Goal: Transaction & Acquisition: Purchase product/service

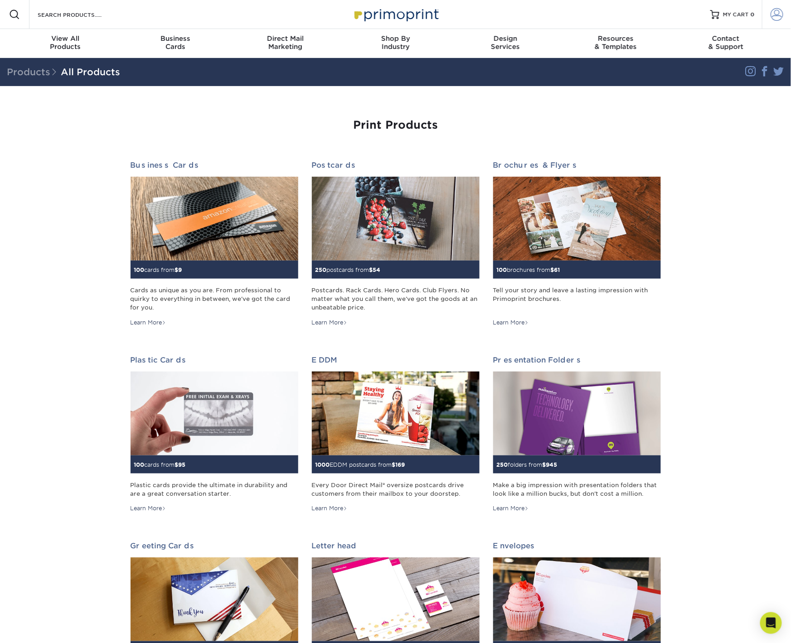
type input "[PERSON_NAME][EMAIL_ADDRESS][DOMAIN_NAME]"
click at [777, 12] on span at bounding box center [777, 14] width 13 height 13
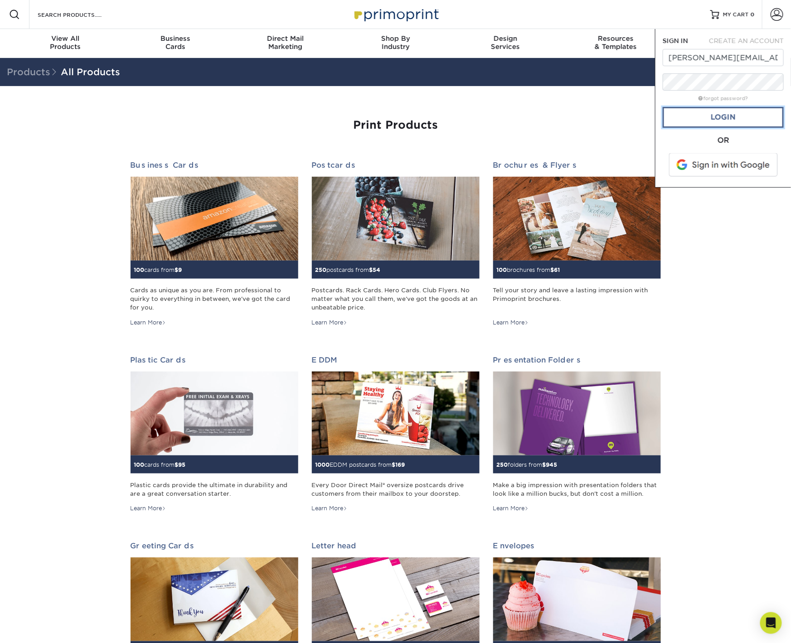
click at [695, 112] on link "Login" at bounding box center [723, 117] width 121 height 21
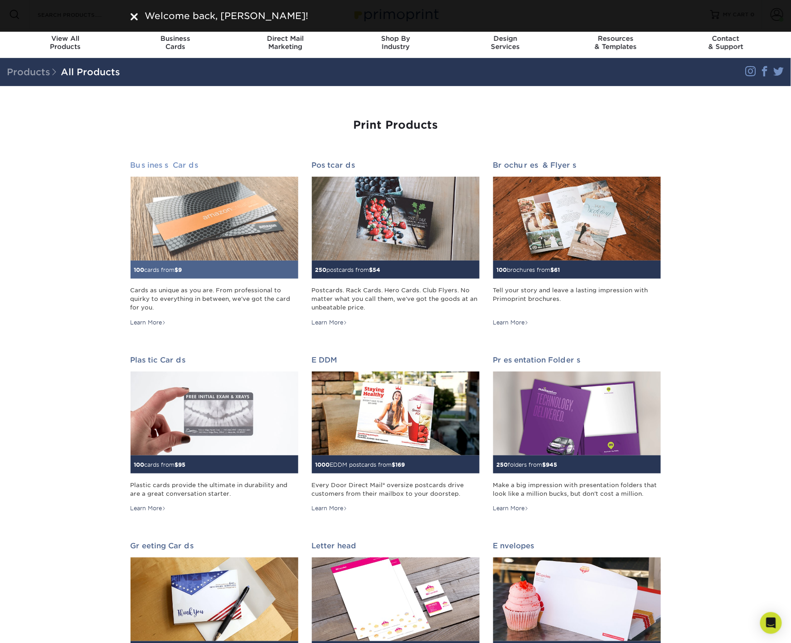
click at [204, 233] on img at bounding box center [215, 219] width 168 height 84
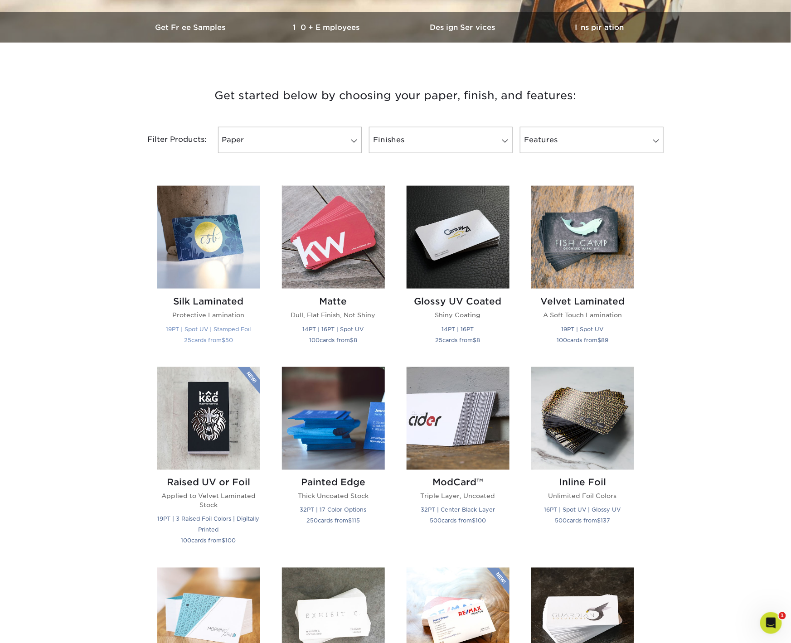
click at [201, 248] on img at bounding box center [208, 237] width 103 height 103
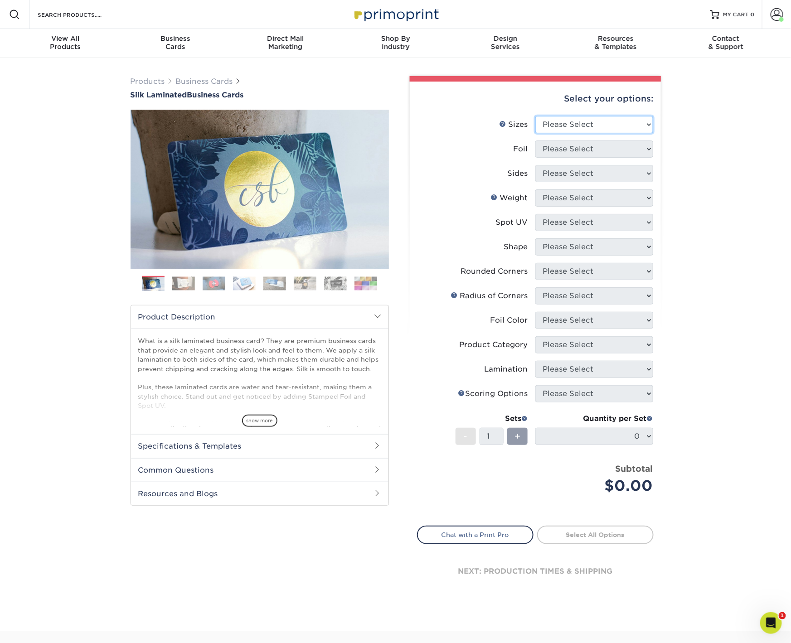
click at [599, 119] on select "Please Select 1.5" x 3.5" - Mini 1.75" x 3.5" - Mini 2" x 2" - Square 2" x 3" -…" at bounding box center [594, 124] width 118 height 17
select select "2.00x3.50"
click at [535, 116] on select "Please Select 1.5" x 3.5" - Mini 1.75" x 3.5" - Mini 2" x 2" - Square 2" x 3" -…" at bounding box center [594, 124] width 118 height 17
click at [606, 154] on select "Please Select Yes No" at bounding box center [594, 149] width 118 height 17
select select "0"
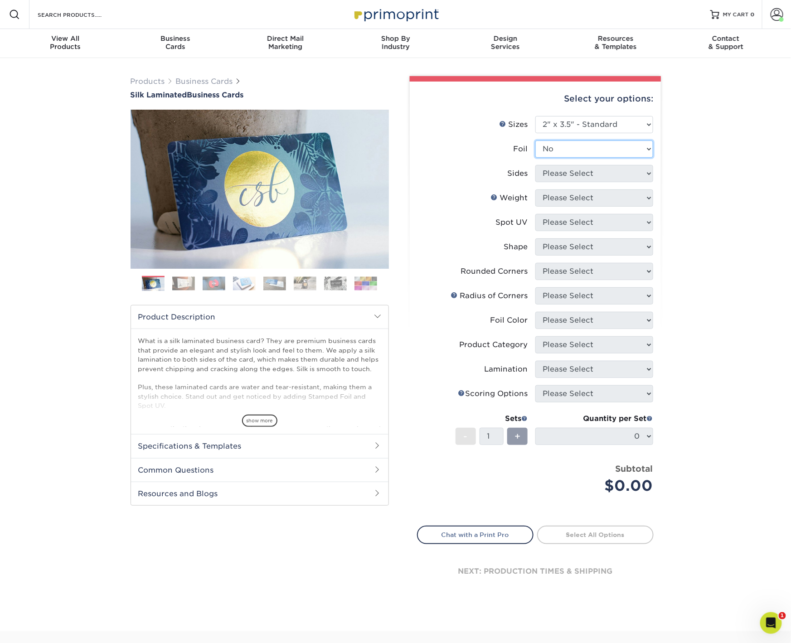
click at [535, 141] on select "Please Select Yes No" at bounding box center [594, 149] width 118 height 17
drag, startPoint x: 606, startPoint y: 154, endPoint x: 579, endPoint y: 174, distance: 32.7
click at [579, 174] on select "Please Select Print Both Sides Print Both Sides - Foil Both Sides Print Both Si…" at bounding box center [594, 173] width 118 height 17
select select "13abbda7-1d64-4f25-8bb2-c179b224825d"
click at [535, 165] on select "Please Select Print Both Sides Print Front Only" at bounding box center [594, 173] width 118 height 17
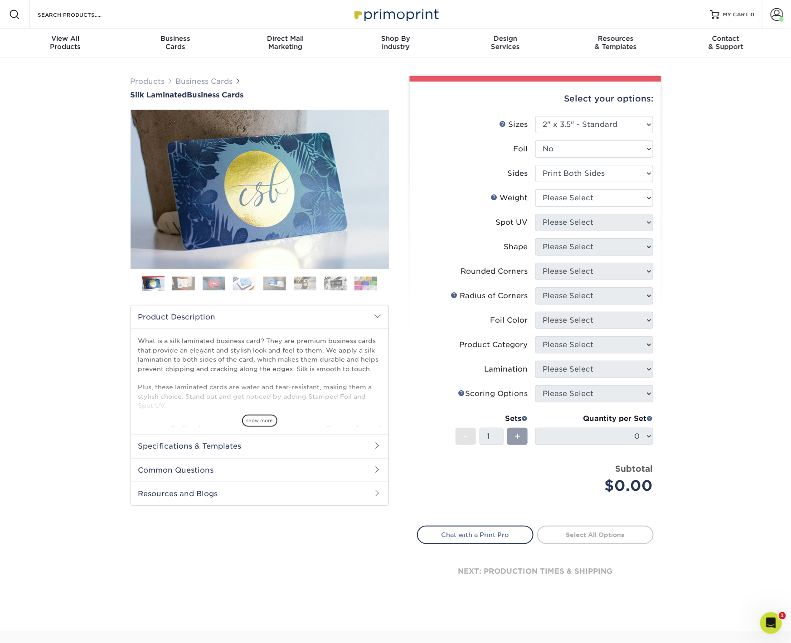
click at [597, 187] on li "Sides Please Select Print Both Sides Print Front Only" at bounding box center [535, 177] width 236 height 24
click at [591, 197] on select "Please Select 16PT" at bounding box center [594, 197] width 118 height 17
select select "16PT"
click at [535, 189] on select "Please Select 16PT" at bounding box center [594, 197] width 118 height 17
click at [555, 223] on select "Please Select No Spot UV Front and Back (Both Sides) Front Only Back Only" at bounding box center [594, 222] width 118 height 17
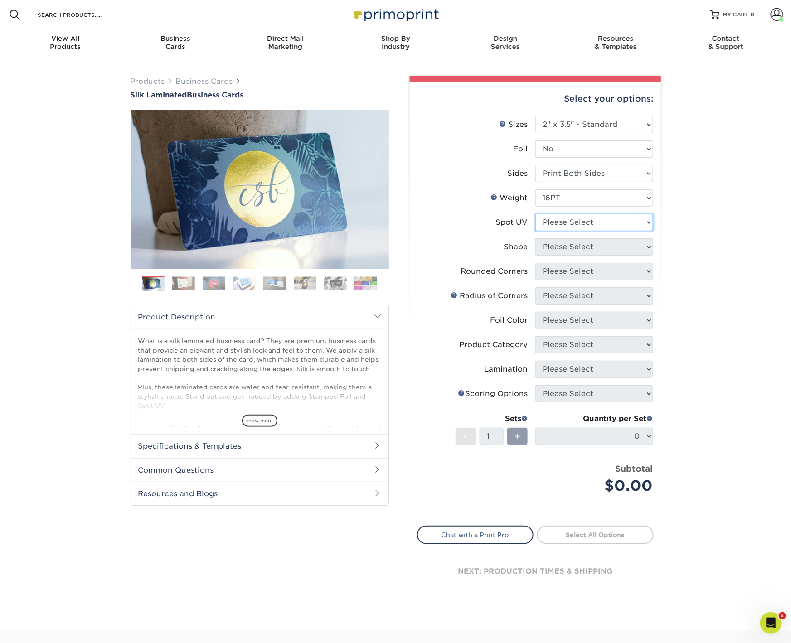
select select "0"
click at [535, 214] on select "Please Select No Spot UV Front and Back (Both Sides) Front Only Back Only" at bounding box center [594, 222] width 118 height 17
click at [584, 252] on select "Please Select Standard" at bounding box center [594, 246] width 118 height 17
select select "standard"
click at [535, 238] on select "Please Select Standard" at bounding box center [594, 246] width 118 height 17
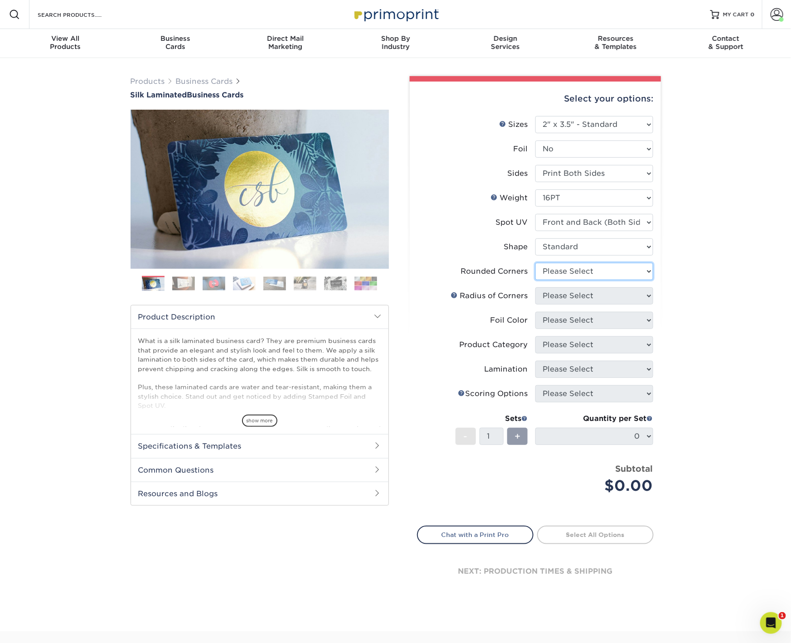
click at [577, 271] on select "Please Select Yes - Round 2 Corners Yes - Round 4 Corners No" at bounding box center [594, 271] width 118 height 17
select select "7672df9e-0e0a-464d-8e1f-920c575e4da3"
click at [535, 263] on select "Please Select Yes - Round 2 Corners Yes - Round 4 Corners No" at bounding box center [594, 271] width 118 height 17
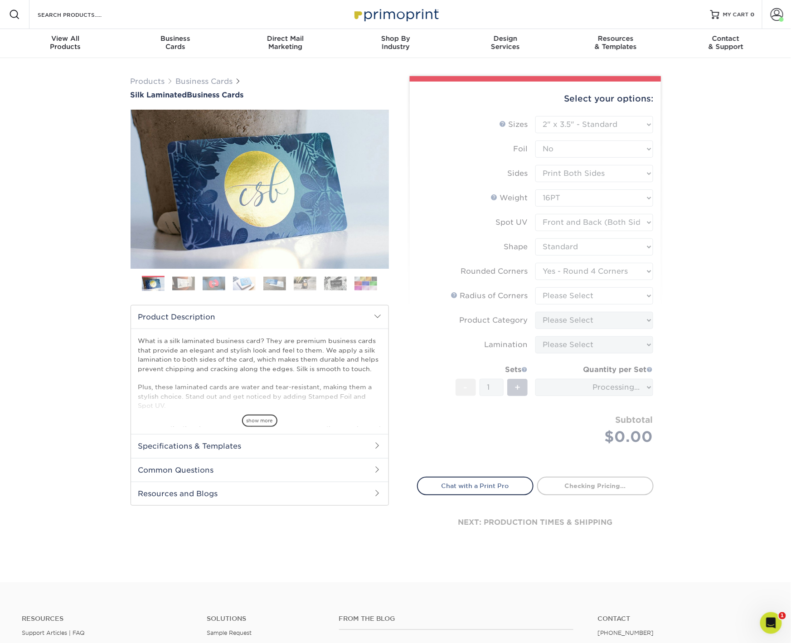
click at [578, 293] on form "Sizes Help Sizes Please Select 1.5" x 3.5" - Mini 1.75" x 3.5" - Mini 2" x 2" -…" at bounding box center [535, 291] width 237 height 350
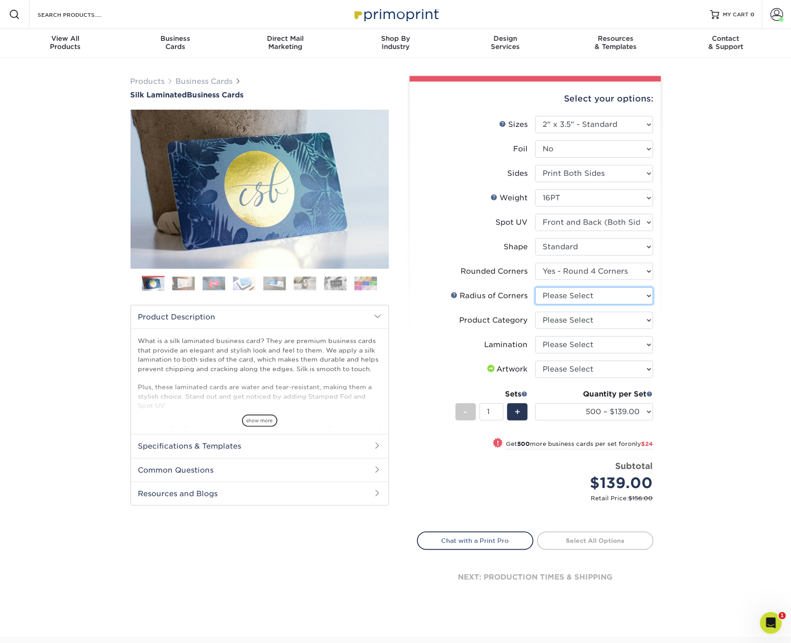
click at [577, 296] on select "Please Select Rounded 1/8" Rounded 1/4"" at bounding box center [594, 295] width 118 height 17
select select "589680c7-ee9a-431b-9d12-d7aeb1386a97"
click at [535, 287] on select "Please Select Rounded 1/8" Rounded 1/4"" at bounding box center [594, 295] width 118 height 17
click at [585, 320] on select "Please Select Business Cards" at bounding box center [594, 320] width 118 height 17
select select "3b5148f1-0588-4f88-a218-97bcfdce65c1"
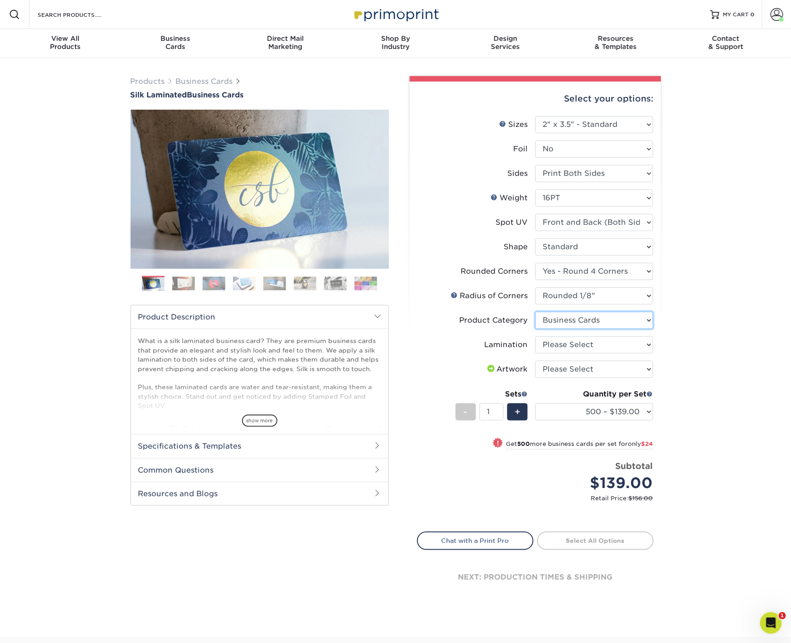
click at [535, 312] on select "Please Select Business Cards" at bounding box center [594, 320] width 118 height 17
click at [575, 345] on select "Please Select Silk" at bounding box center [594, 344] width 118 height 17
select select "ccacb42f-45f7-42d3-bbd3-7c8421cf37f0"
click at [535, 336] on select "Please Select Silk" at bounding box center [594, 344] width 118 height 17
click at [561, 372] on select "Please Select I will upload files I need a design - $100" at bounding box center [594, 369] width 118 height 17
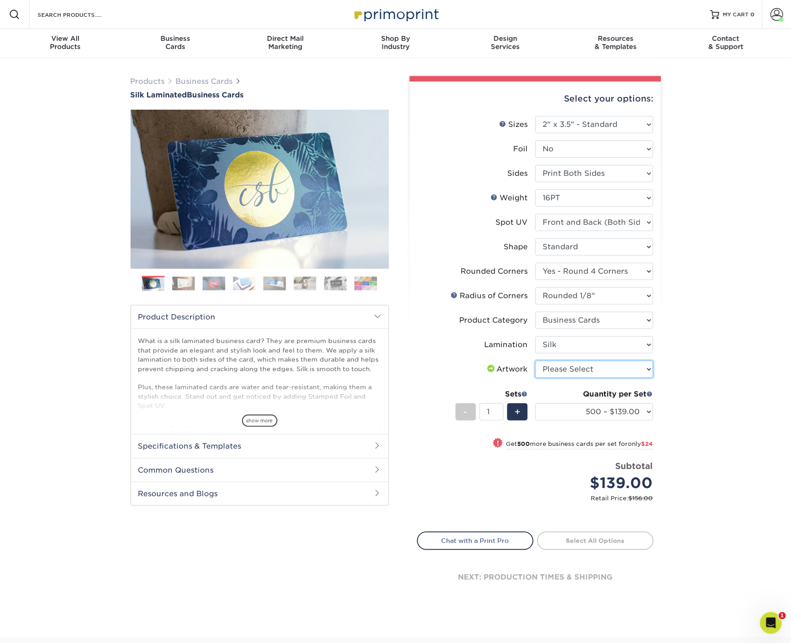
select select "upload"
click at [535, 361] on select "Please Select I will upload files I need a design - $100" at bounding box center [594, 369] width 118 height 17
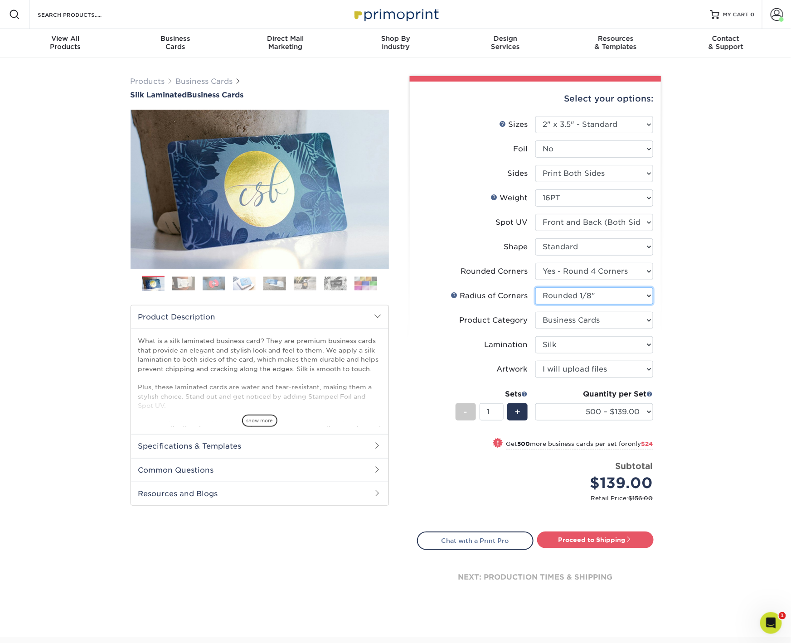
click at [580, 294] on select "Please Select Rounded 1/8" Rounded 1/4"" at bounding box center [594, 295] width 118 height 17
click at [589, 272] on select "Please Select Yes - Round 2 Corners Yes - Round 4 Corners No" at bounding box center [594, 271] width 118 height 17
select select "0"
click at [535, 263] on select "Please Select Yes - Round 2 Corners Yes - Round 4 Corners No" at bounding box center [594, 271] width 118 height 17
select select "-1"
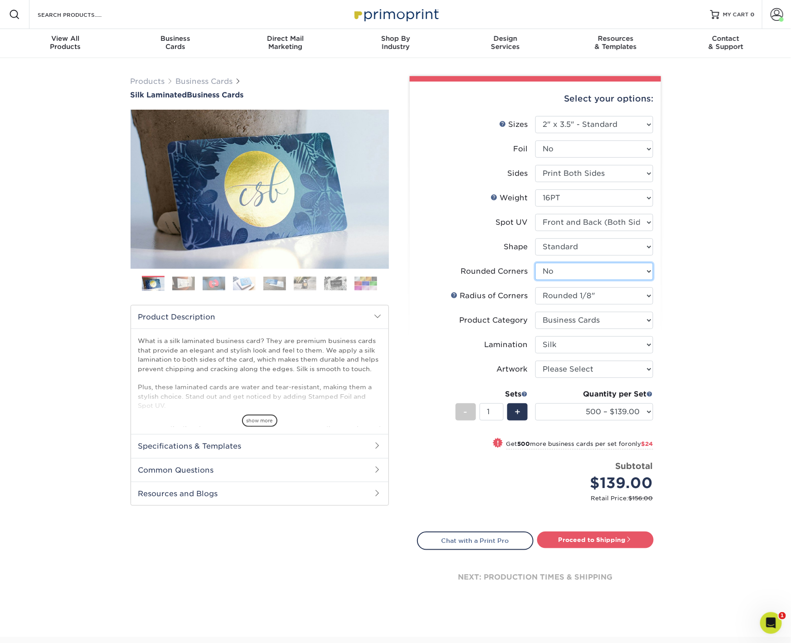
select select "-1"
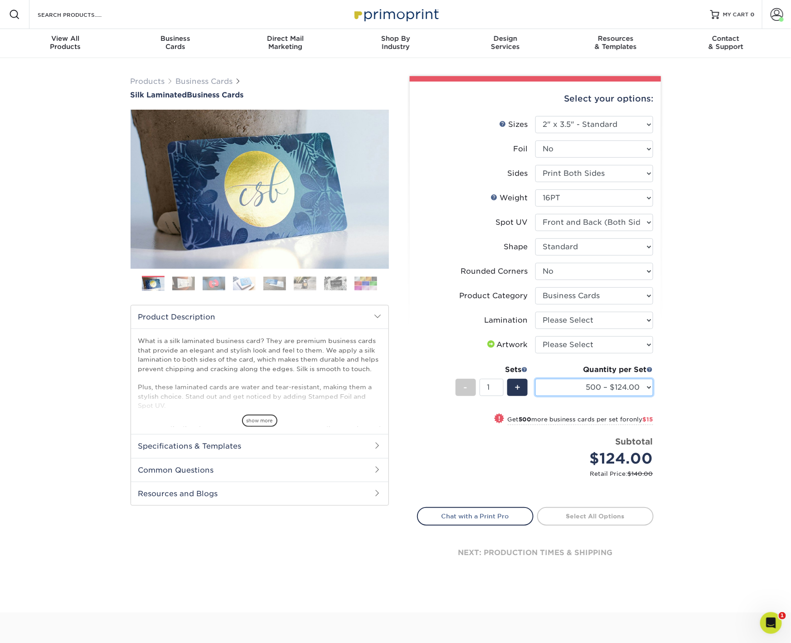
click at [610, 386] on select "500 – $124.00 1000 – $139.00 2500 – $341.00 5000 – $571.00 10000 – $1028.00" at bounding box center [594, 387] width 118 height 17
